Goal: Task Accomplishment & Management: Manage account settings

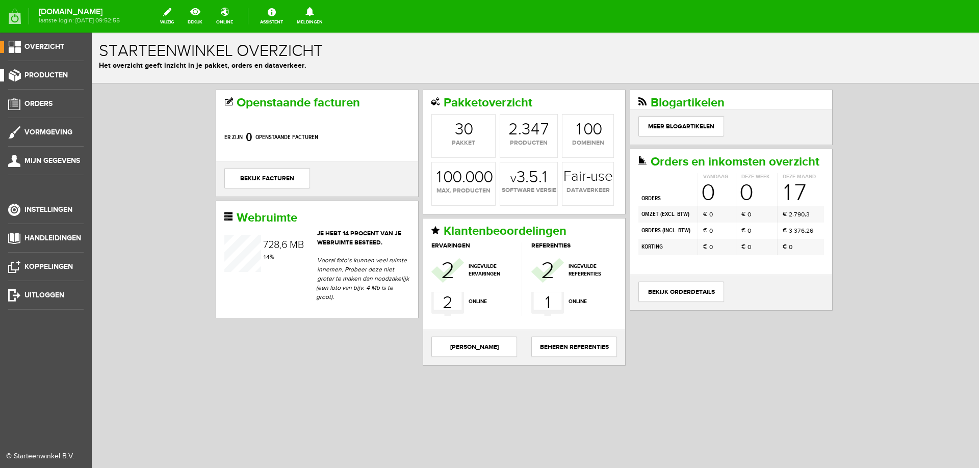
click at [63, 73] on span "Producten" at bounding box center [45, 75] width 43 height 9
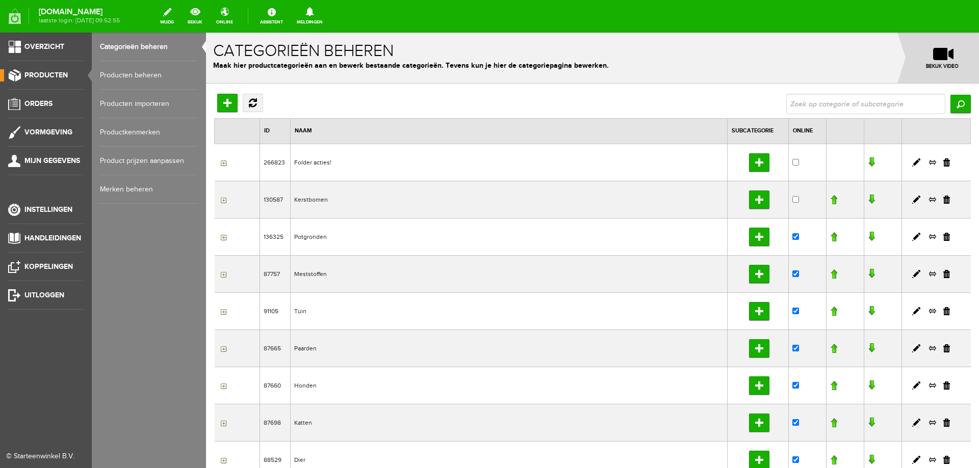
click at [118, 73] on link "Producten beheren" at bounding box center [149, 75] width 98 height 29
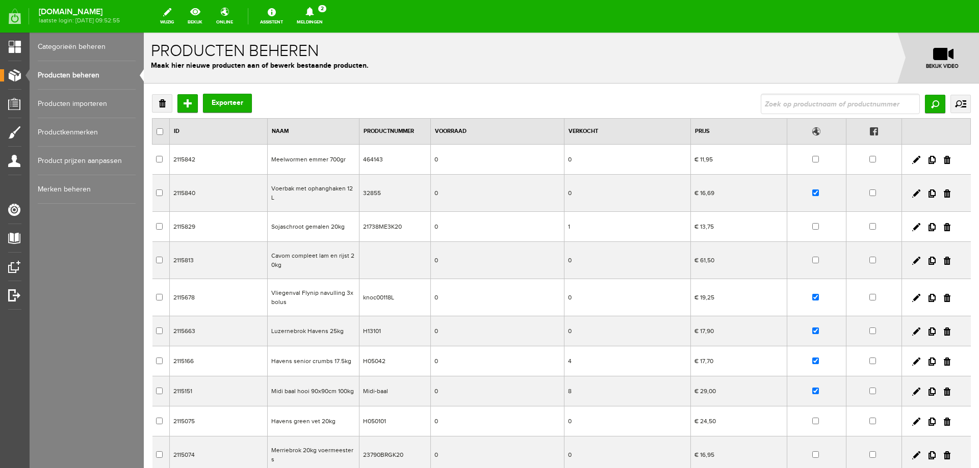
click at [836, 101] on input "text" at bounding box center [839, 104] width 159 height 20
type input "vitasporal"
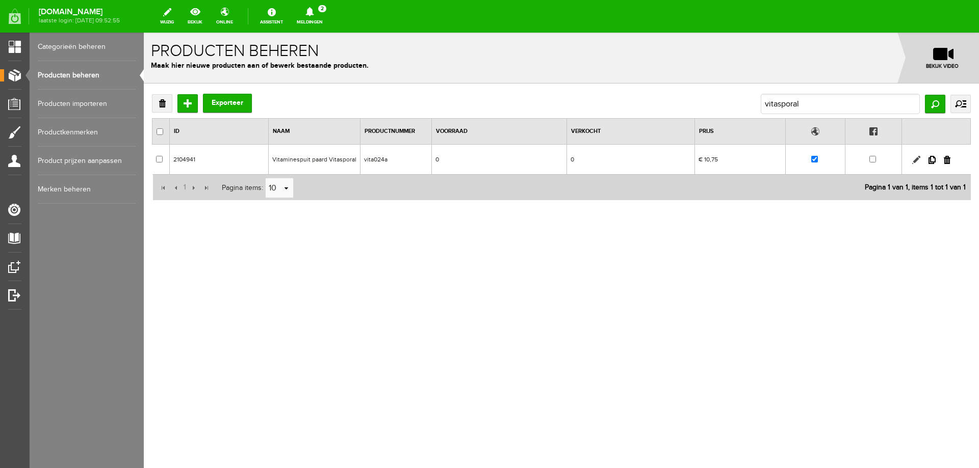
click at [915, 161] on link at bounding box center [916, 160] width 8 height 8
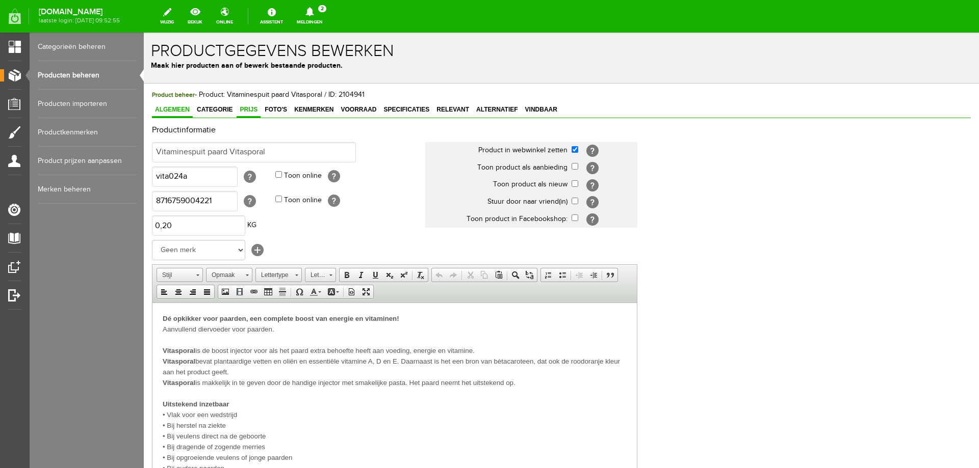
click at [250, 110] on span "Prijs" at bounding box center [249, 109] width 24 height 7
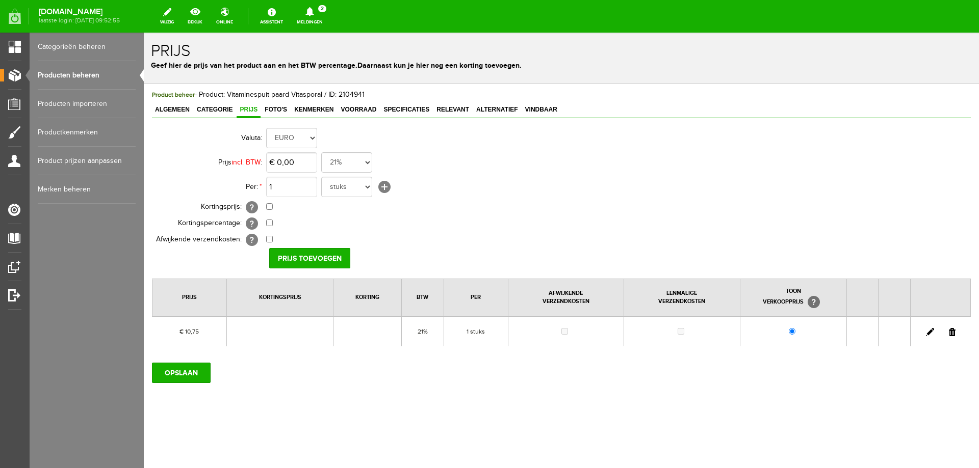
click at [931, 331] on link at bounding box center [930, 332] width 8 height 8
click at [299, 164] on input "10,75" at bounding box center [291, 162] width 51 height 20
type input "€ 9,95"
click at [293, 253] on input "[PERSON_NAME]" at bounding box center [306, 258] width 74 height 20
click at [196, 376] on input "OPSLAAN" at bounding box center [181, 373] width 59 height 20
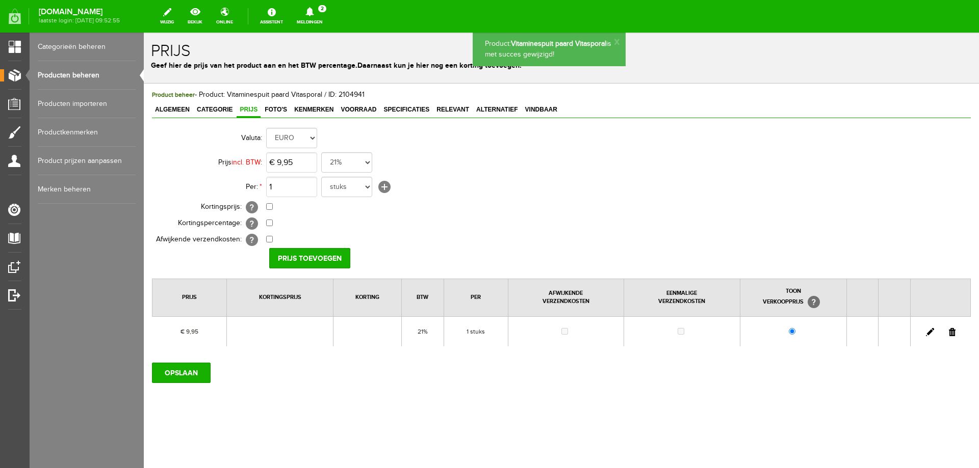
click at [277, 108] on span "Foto's" at bounding box center [275, 109] width 29 height 7
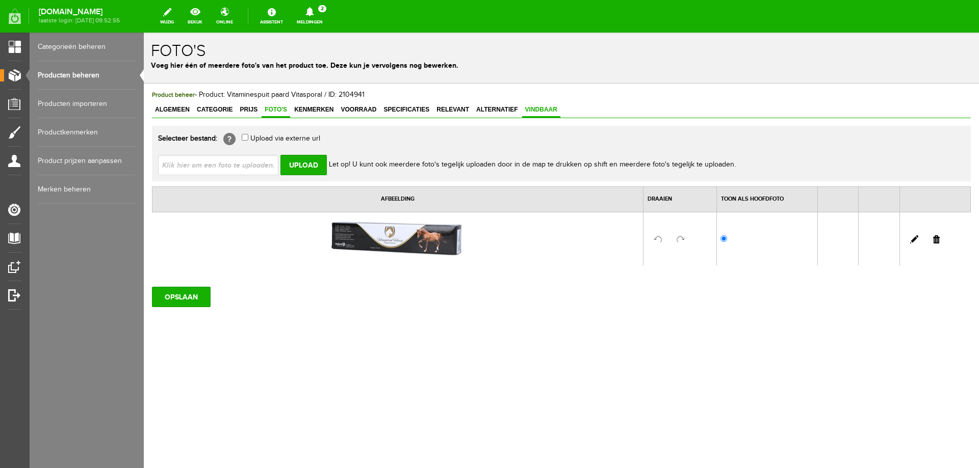
click at [534, 112] on span "Vindbaar" at bounding box center [541, 109] width 38 height 7
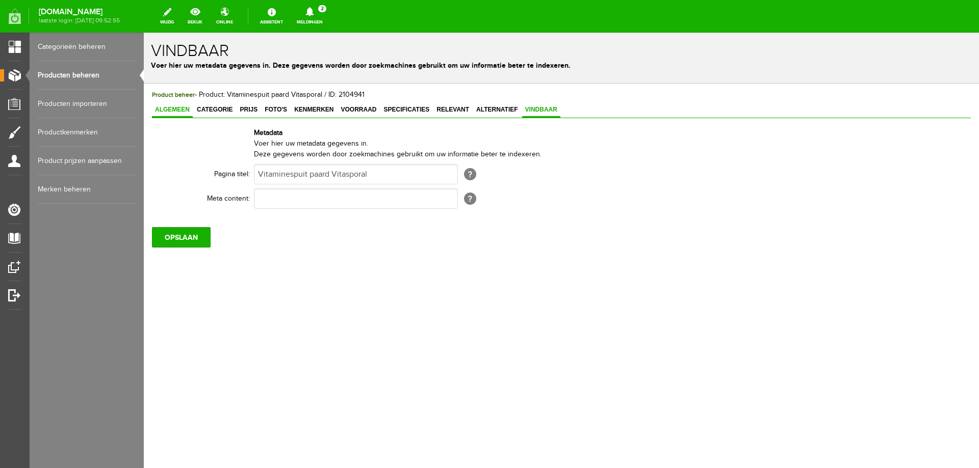
click at [180, 112] on span "Algemeen" at bounding box center [172, 109] width 41 height 7
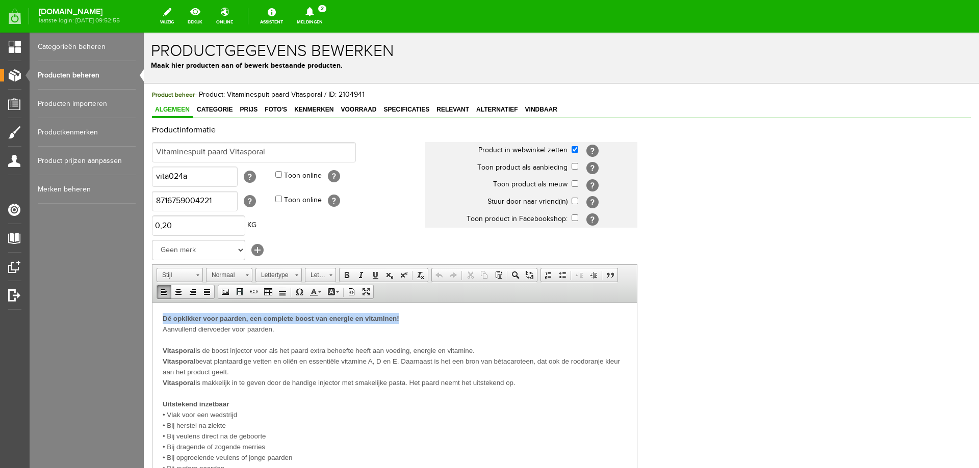
drag, startPoint x: 161, startPoint y: 318, endPoint x: 404, endPoint y: 312, distance: 243.2
click at [404, 312] on html "Dé opkikker voor paarden, een complete boost van energie en vitaminen! Aanvulle…" at bounding box center [394, 441] width 484 height 277
copy span "Dé opkikker voor paarden, een complete boost van energie en vitaminen!"
click at [546, 113] on span "Vindbaar" at bounding box center [541, 109] width 38 height 7
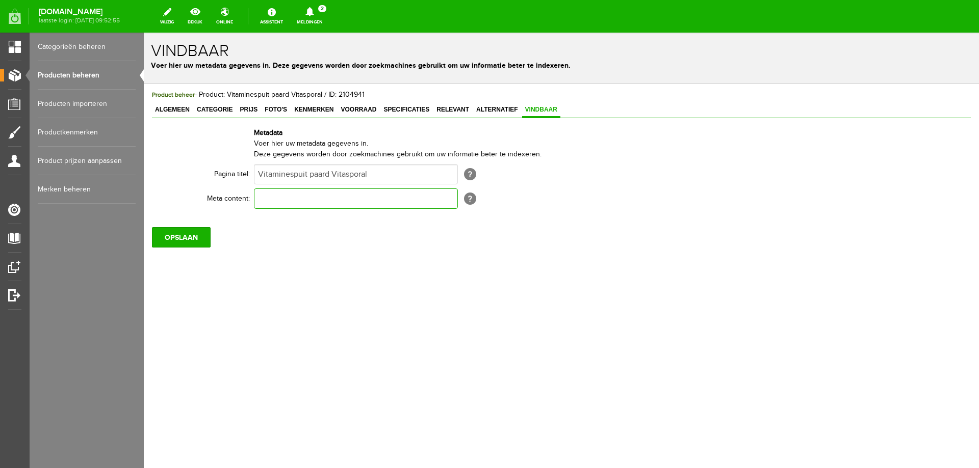
click at [404, 196] on input "text" at bounding box center [356, 199] width 204 height 20
paste input "Dé opkikker voor paarden, een complete boost van energie en vitaminen!"
type input "Dé opkikker voor paarden, een complete boost van energie en vitaminen!"
click at [159, 241] on input "OPSLAAN" at bounding box center [181, 237] width 59 height 20
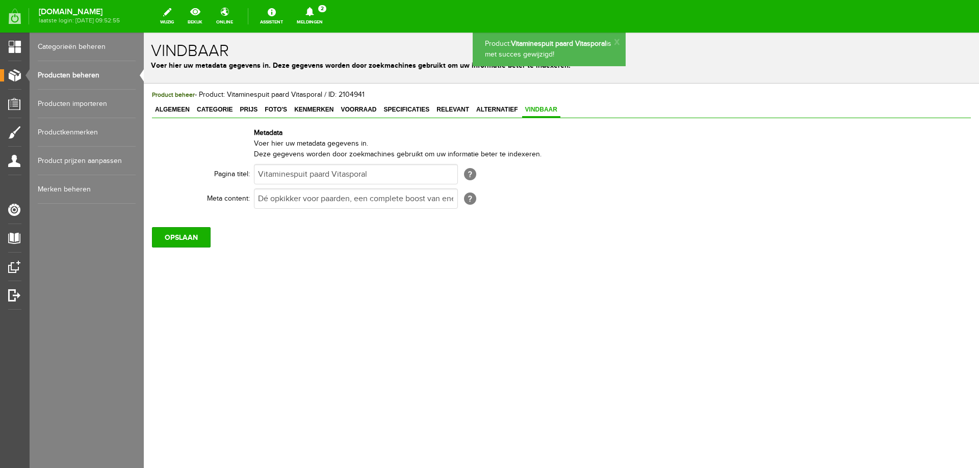
scroll to position [0, 0]
